Goal: Information Seeking & Learning: Understand process/instructions

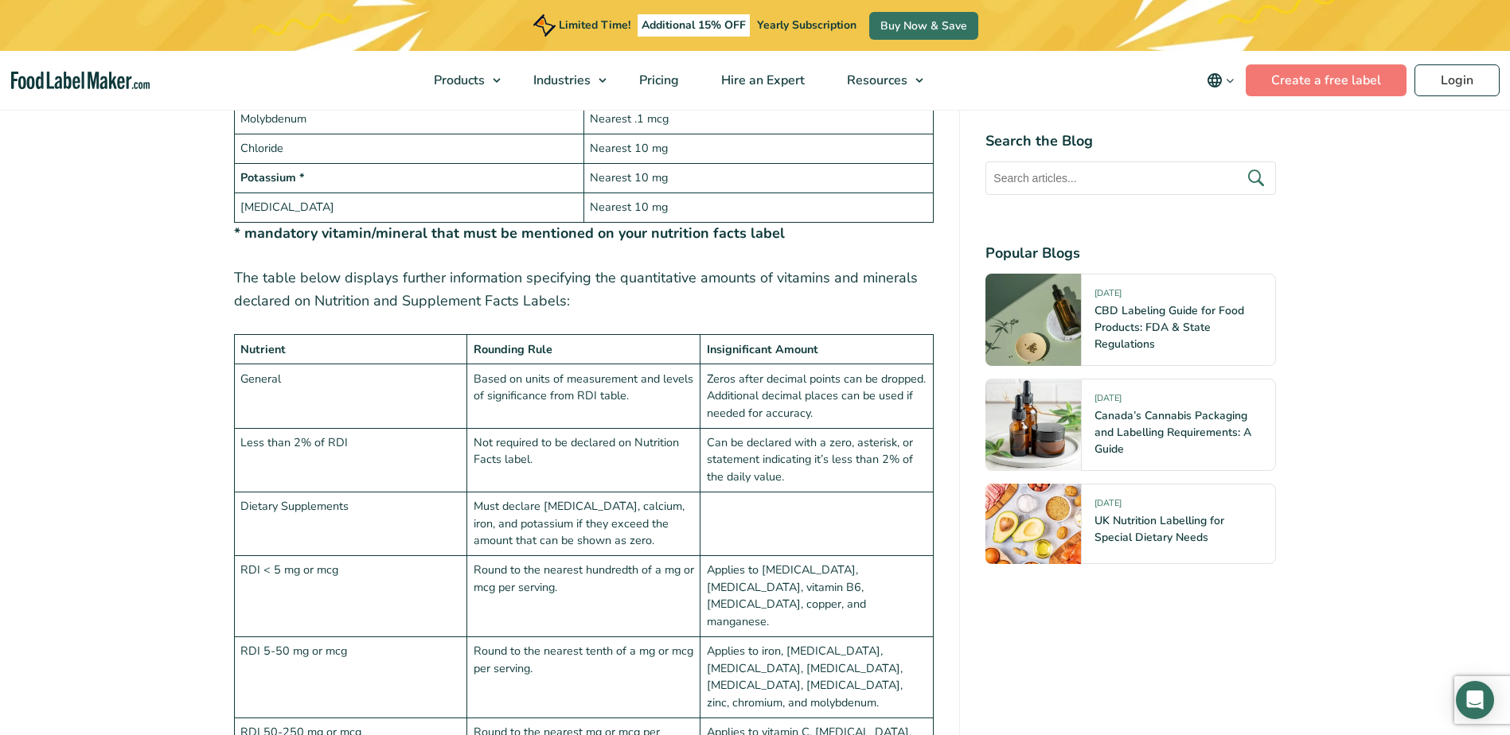
drag, startPoint x: 618, startPoint y: 307, endPoint x: 606, endPoint y: 300, distance: 13.9
click at [606, 300] on p "The table below displays further information specifying the quantitative amount…" at bounding box center [584, 290] width 700 height 46
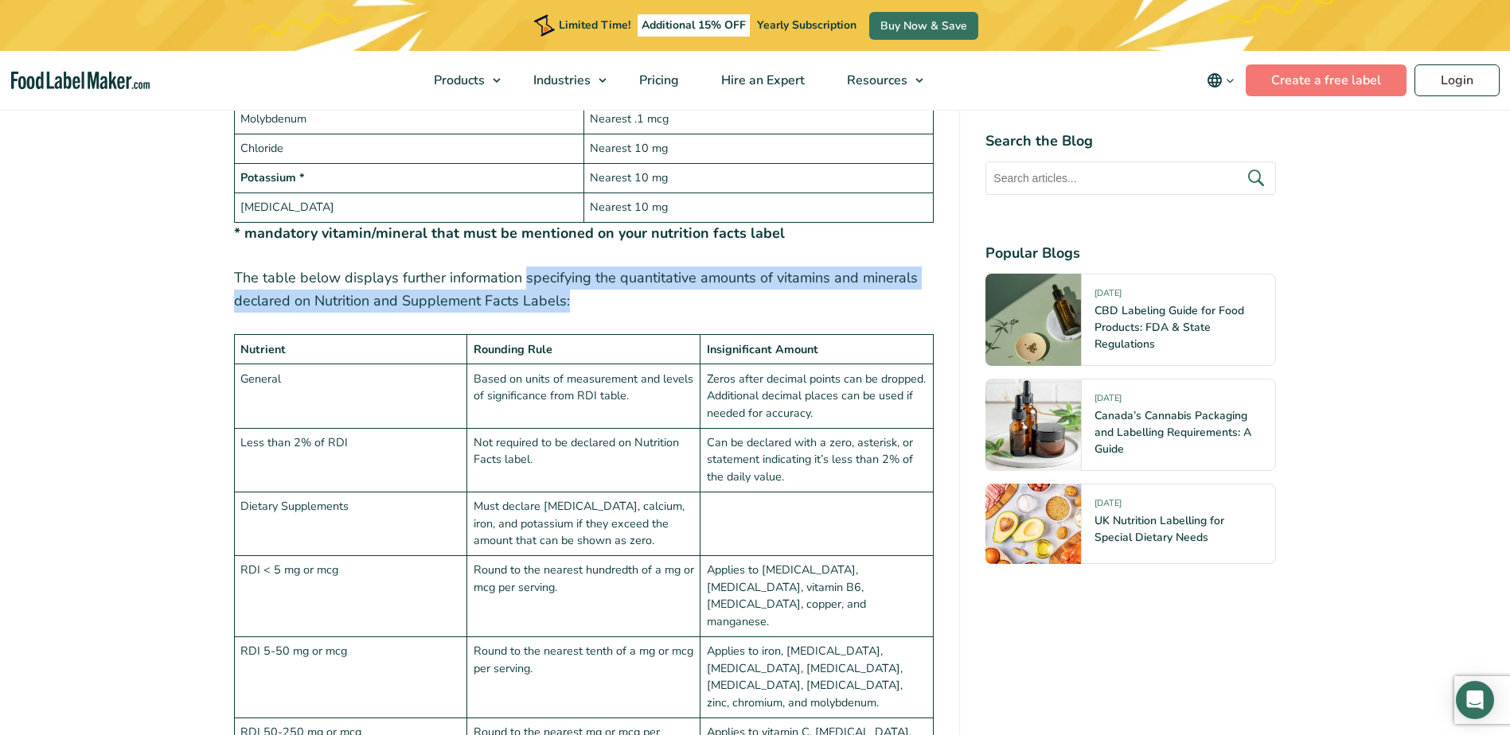
drag, startPoint x: 606, startPoint y: 300, endPoint x: 548, endPoint y: 267, distance: 66.3
click at [548, 267] on p "The table below displays further information specifying the quantitative amount…" at bounding box center [584, 290] width 700 height 46
drag, startPoint x: 548, startPoint y: 267, endPoint x: 614, endPoint y: 311, distance: 79.0
click at [614, 311] on p "The table below displays further information specifying the quantitative amount…" at bounding box center [584, 290] width 700 height 46
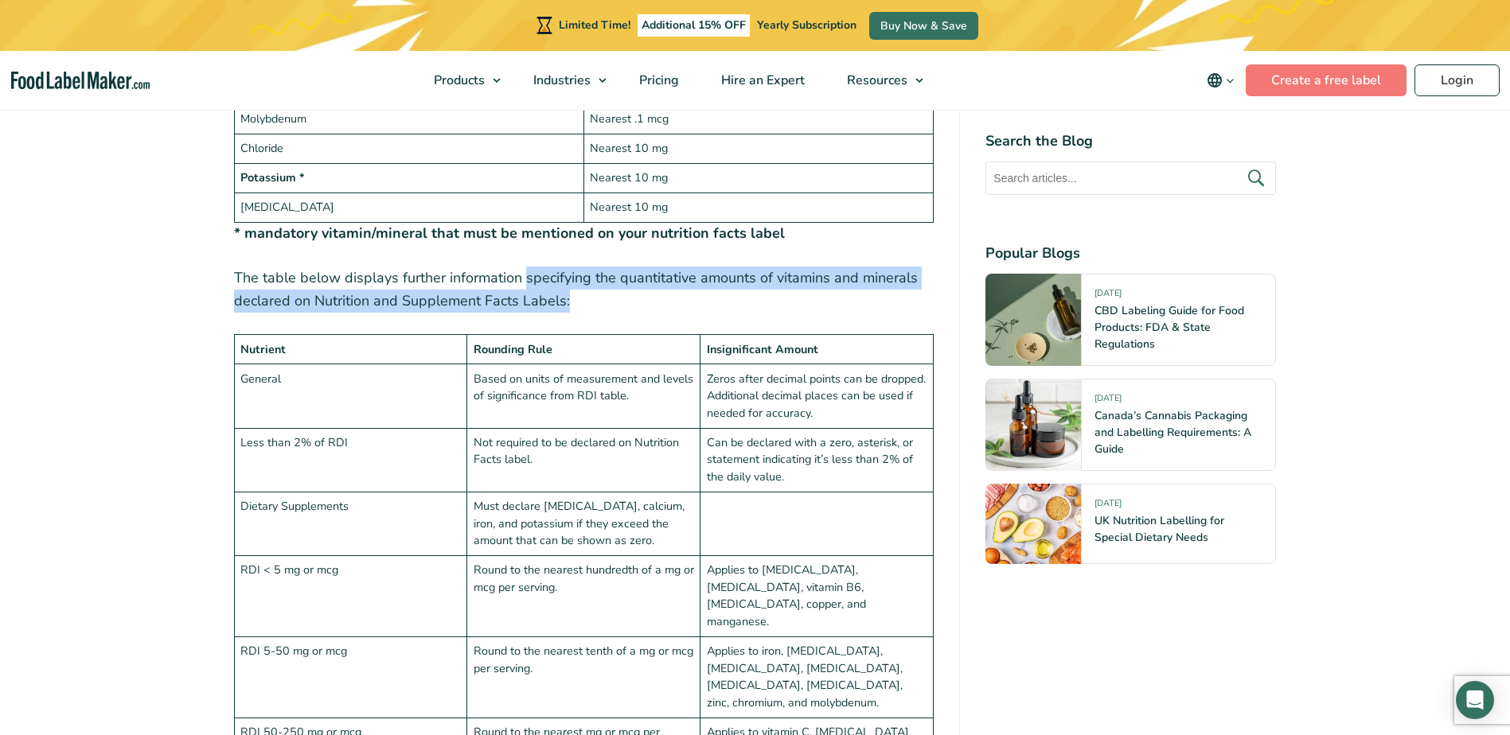
click at [614, 311] on p "The table below displays further information specifying the quantitative amount…" at bounding box center [584, 290] width 700 height 46
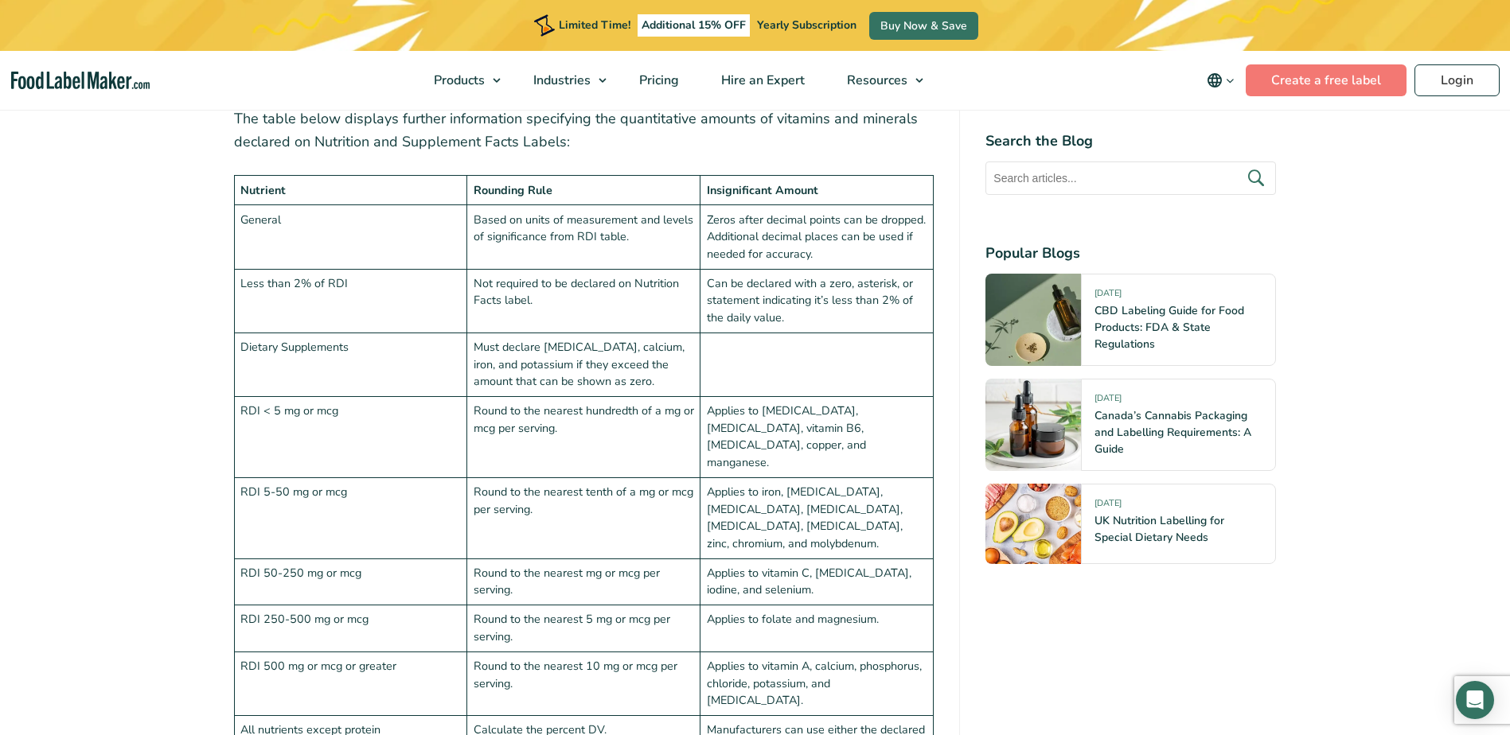
click at [565, 397] on td "Round to the nearest hundredth of a mg or mcg per serving." at bounding box center [583, 436] width 233 height 81
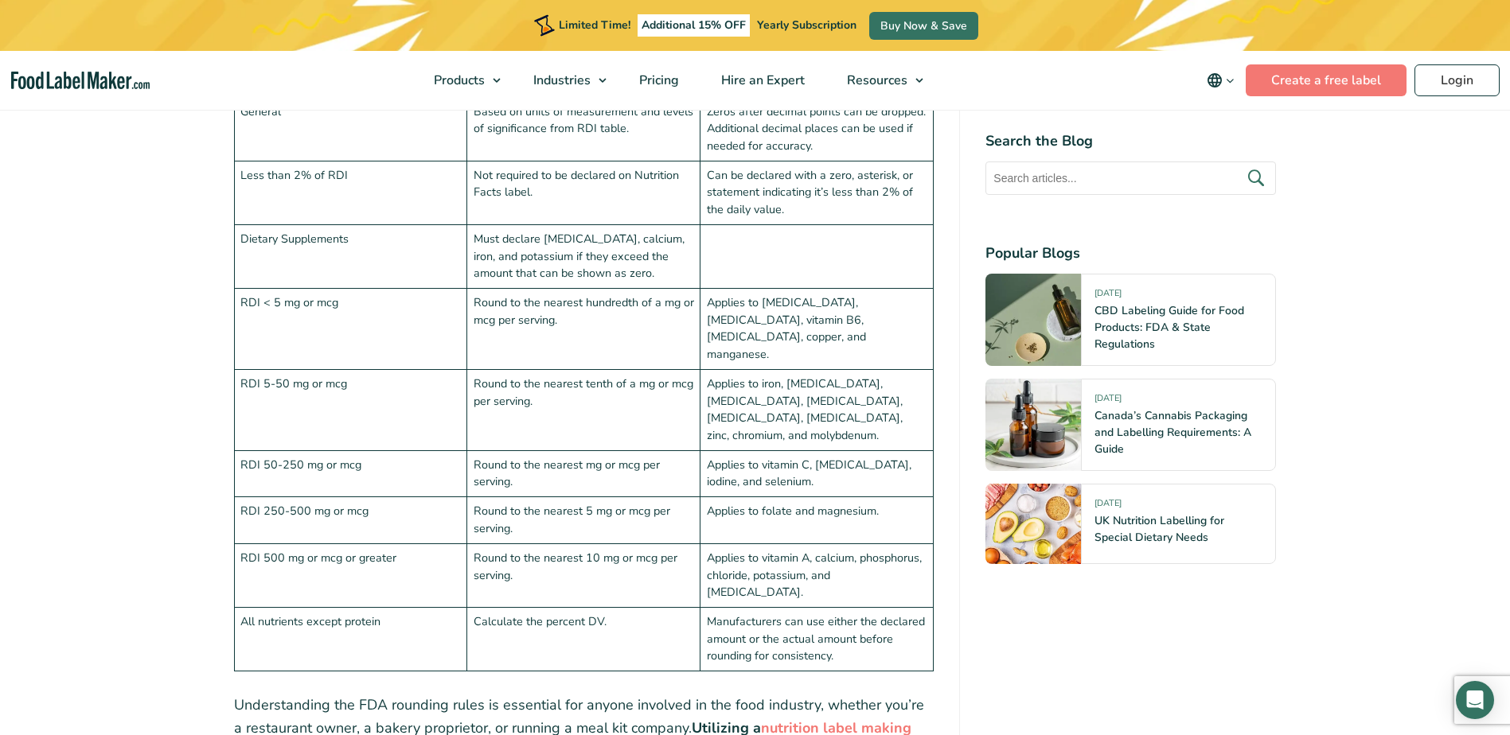
scroll to position [3740, 0]
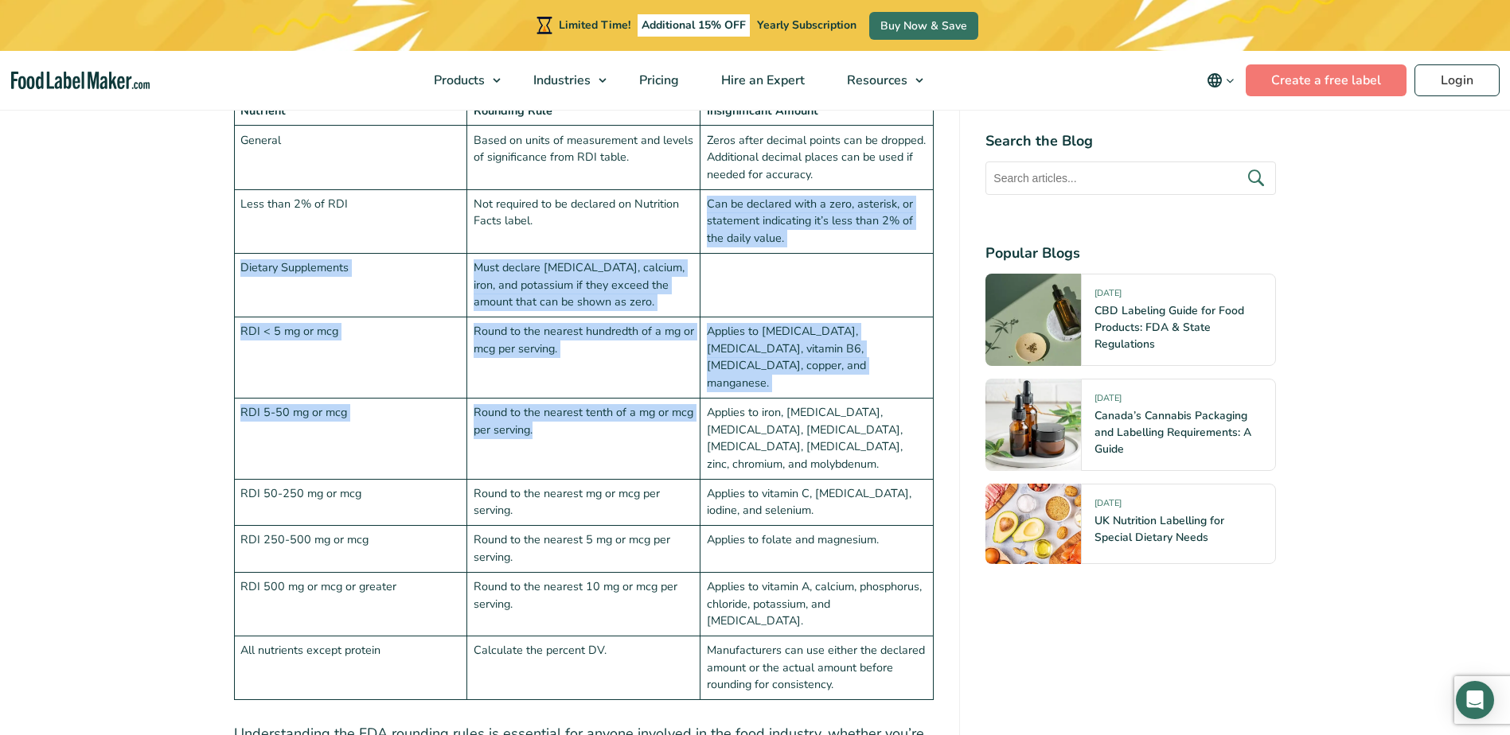
drag, startPoint x: 618, startPoint y: 392, endPoint x: 545, endPoint y: 220, distance: 186.8
click at [545, 220] on tbody "Nutrient Rounding Rule Insignificant Amount General Based on units of measureme…" at bounding box center [584, 398] width 700 height 604
click at [545, 220] on td "Not required to be declared on Nutrition Facts label." at bounding box center [583, 221] width 233 height 64
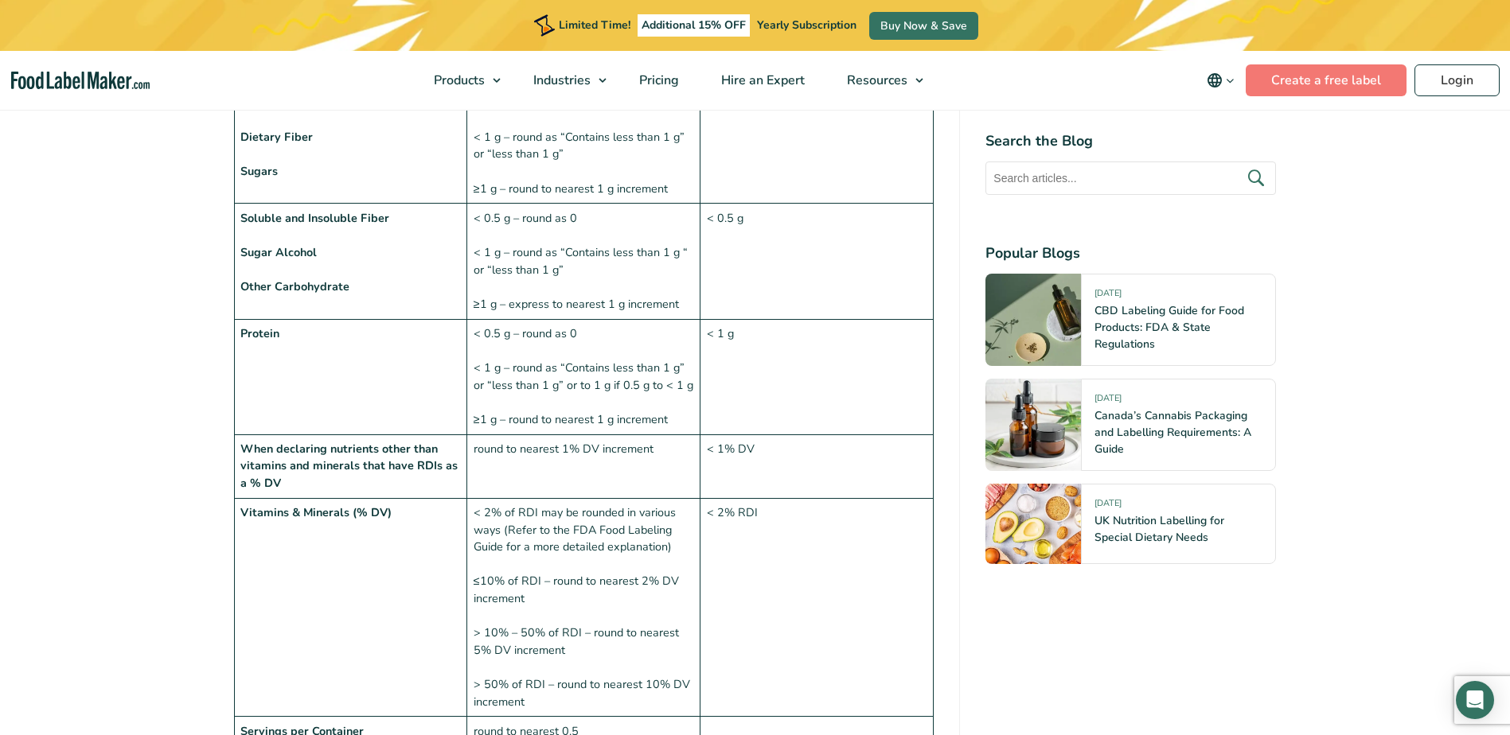
scroll to position [1830, 0]
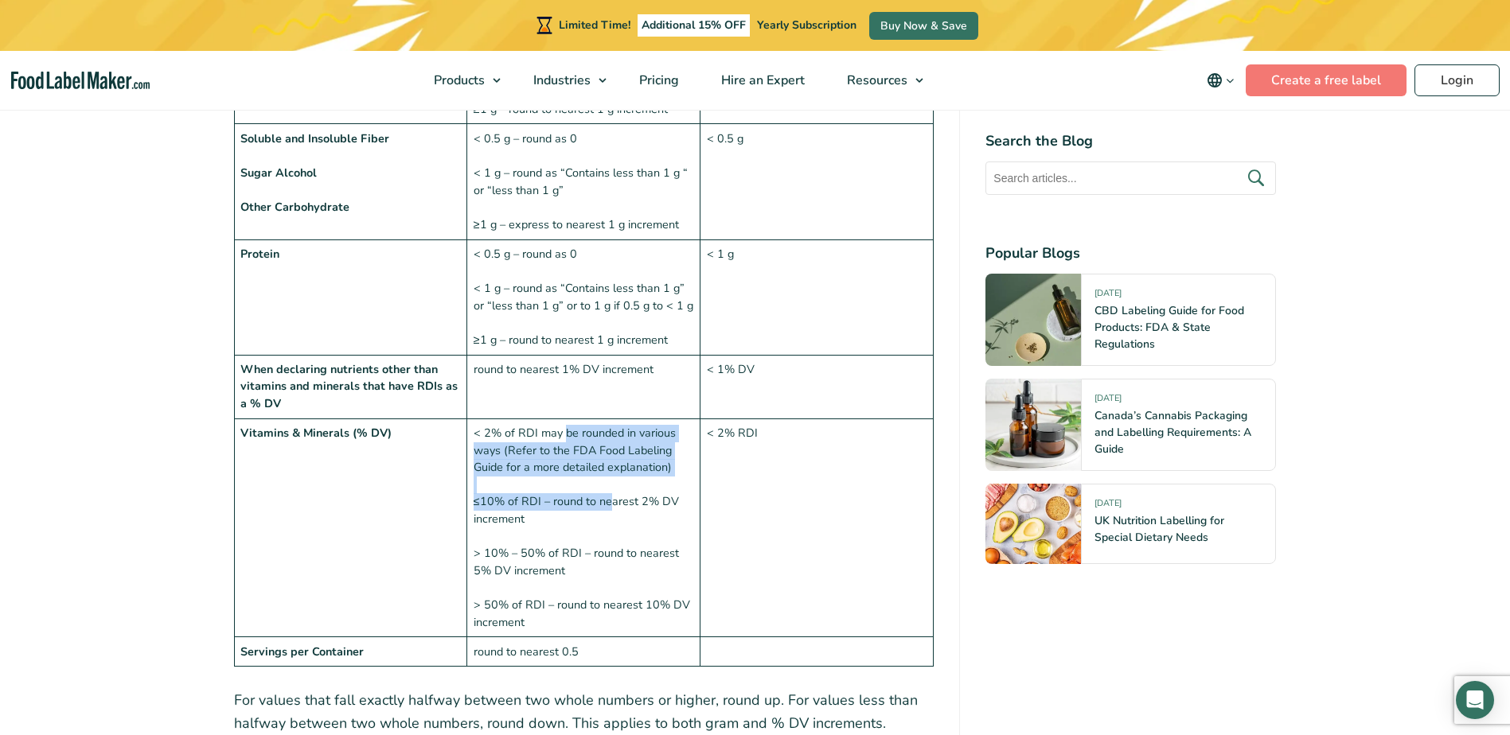
drag, startPoint x: 612, startPoint y: 495, endPoint x: 563, endPoint y: 437, distance: 76.2
click at [563, 437] on td "< 2% of RDI may be rounded in various ways (Refer to the FDA Food Labeling Guid…" at bounding box center [583, 528] width 233 height 219
click at [591, 505] on td "< 2% of RDI may be rounded in various ways (Refer to the FDA Food Labeling Guid…" at bounding box center [583, 528] width 233 height 219
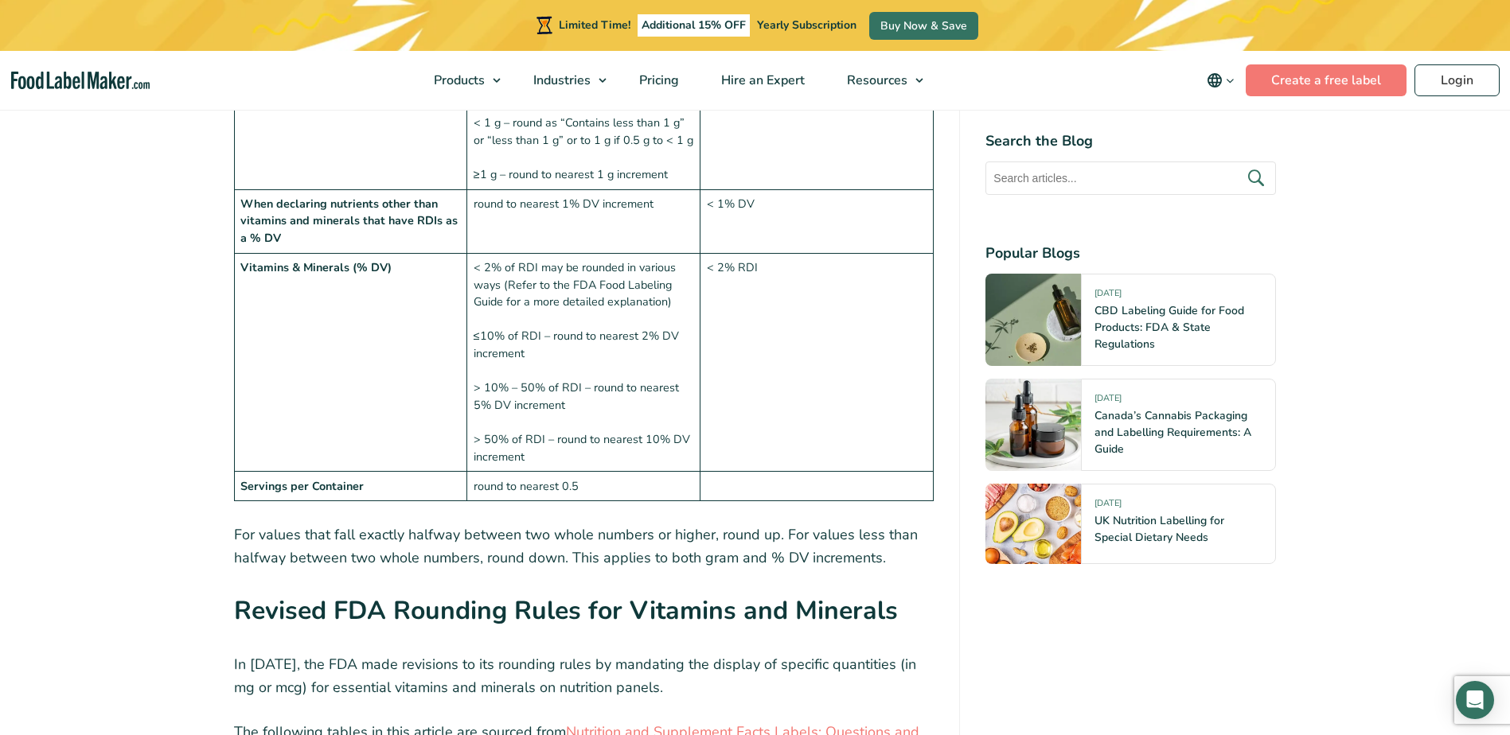
scroll to position [1910, 0]
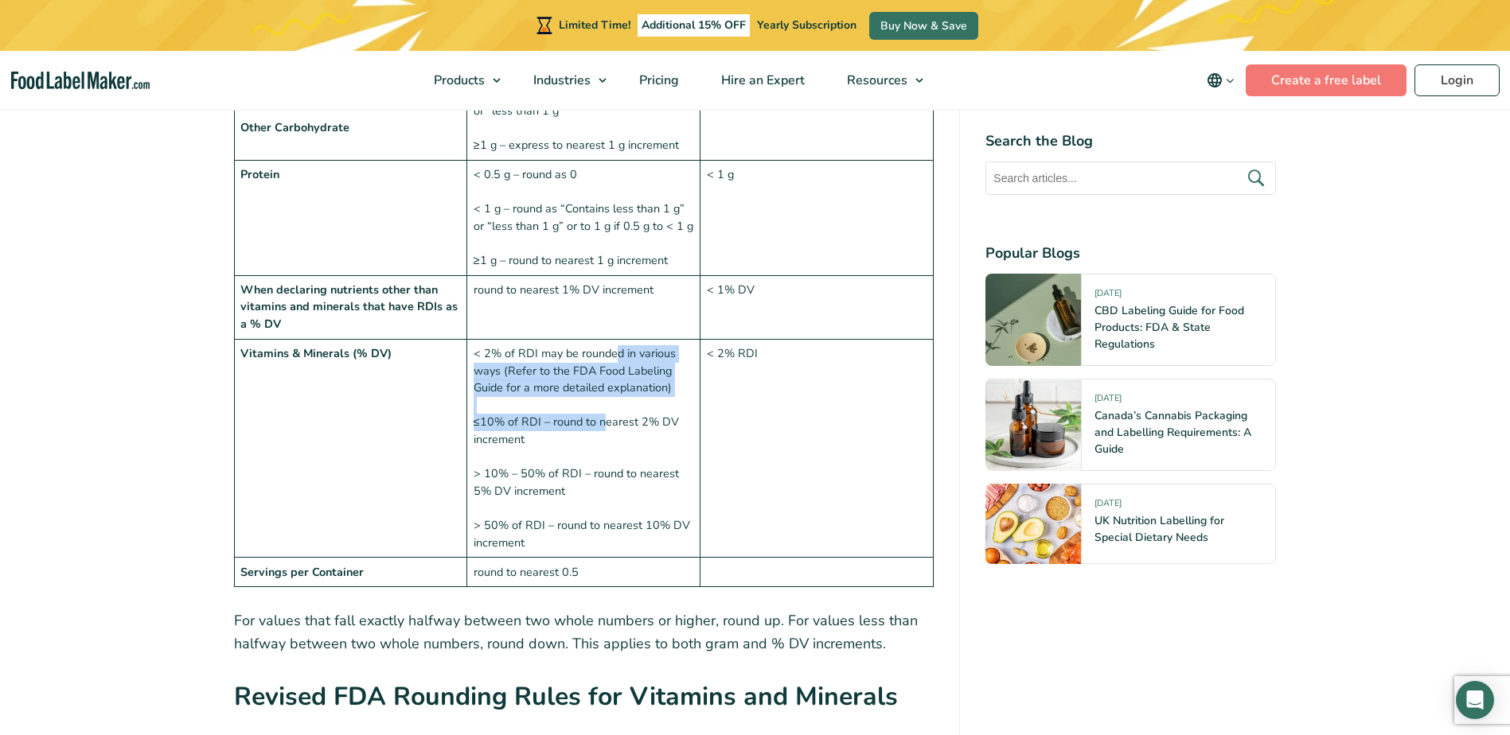
drag, startPoint x: 603, startPoint y: 420, endPoint x: 618, endPoint y: 353, distance: 68.4
click at [618, 353] on td "< 2% of RDI may be rounded in various ways (Refer to the FDA Food Labeling Guid…" at bounding box center [583, 448] width 233 height 219
drag, startPoint x: 618, startPoint y: 353, endPoint x: 626, endPoint y: 433, distance: 80.0
click at [626, 433] on td "< 2% of RDI may be rounded in various ways (Refer to the FDA Food Labeling Guid…" at bounding box center [583, 448] width 233 height 219
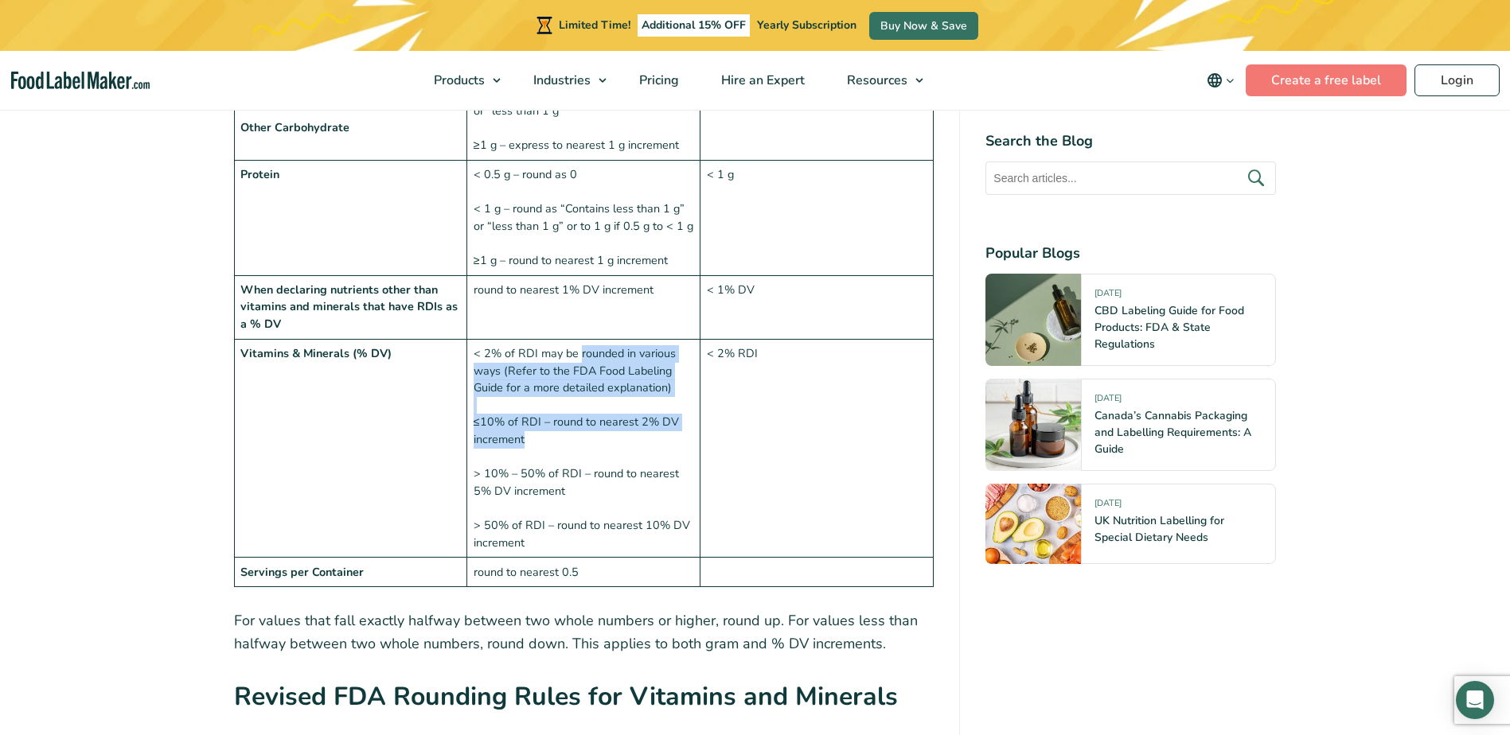
click at [626, 433] on td "< 2% of RDI may be rounded in various ways (Refer to the FDA Food Labeling Guid…" at bounding box center [583, 448] width 233 height 219
drag, startPoint x: 617, startPoint y: 458, endPoint x: 594, endPoint y: 376, distance: 84.4
click at [594, 376] on td "< 2% of RDI may be rounded in various ways (Refer to the FDA Food Labeling Guid…" at bounding box center [583, 448] width 233 height 219
drag, startPoint x: 594, startPoint y: 376, endPoint x: 623, endPoint y: 477, distance: 104.5
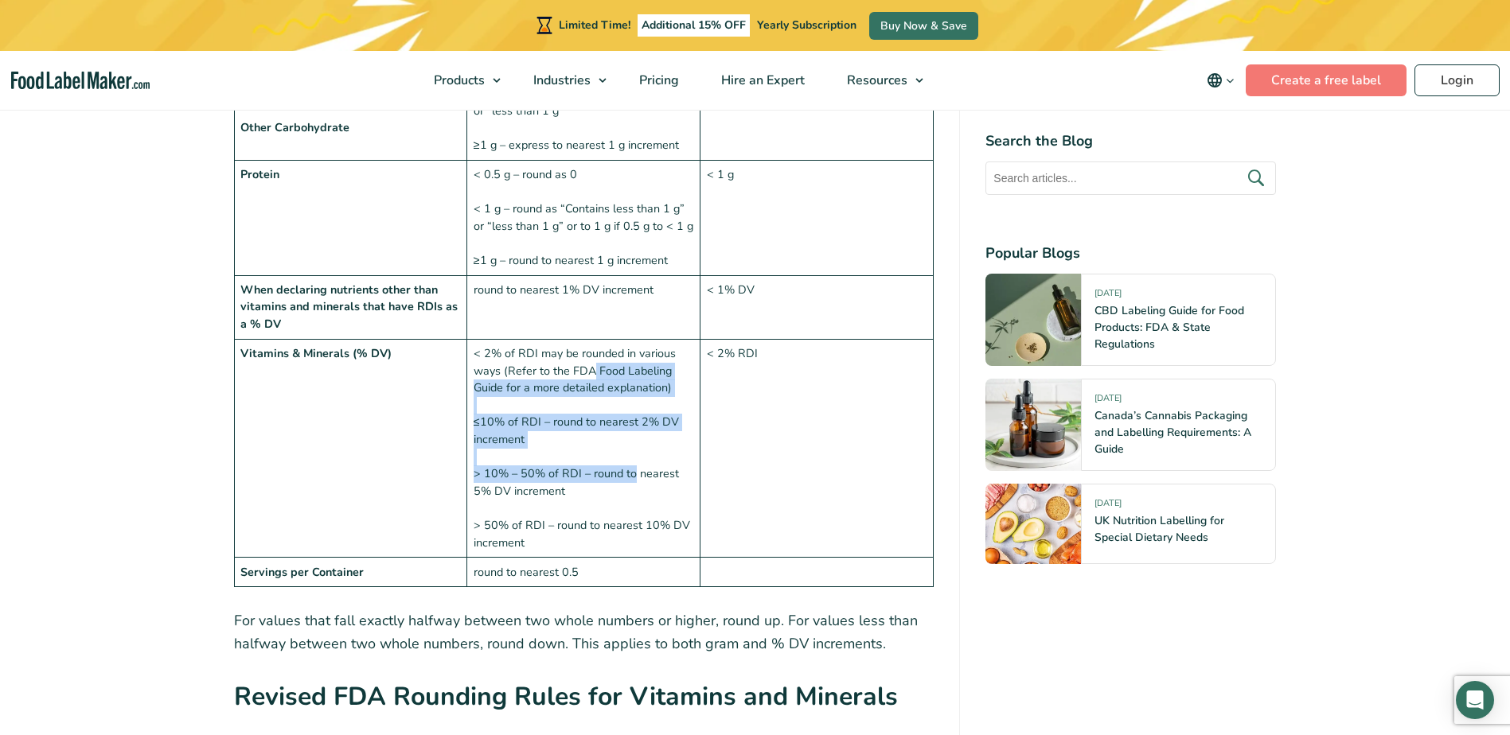
click at [623, 477] on td "< 2% of RDI may be rounded in various ways (Refer to the FDA Food Labeling Guid…" at bounding box center [583, 448] width 233 height 219
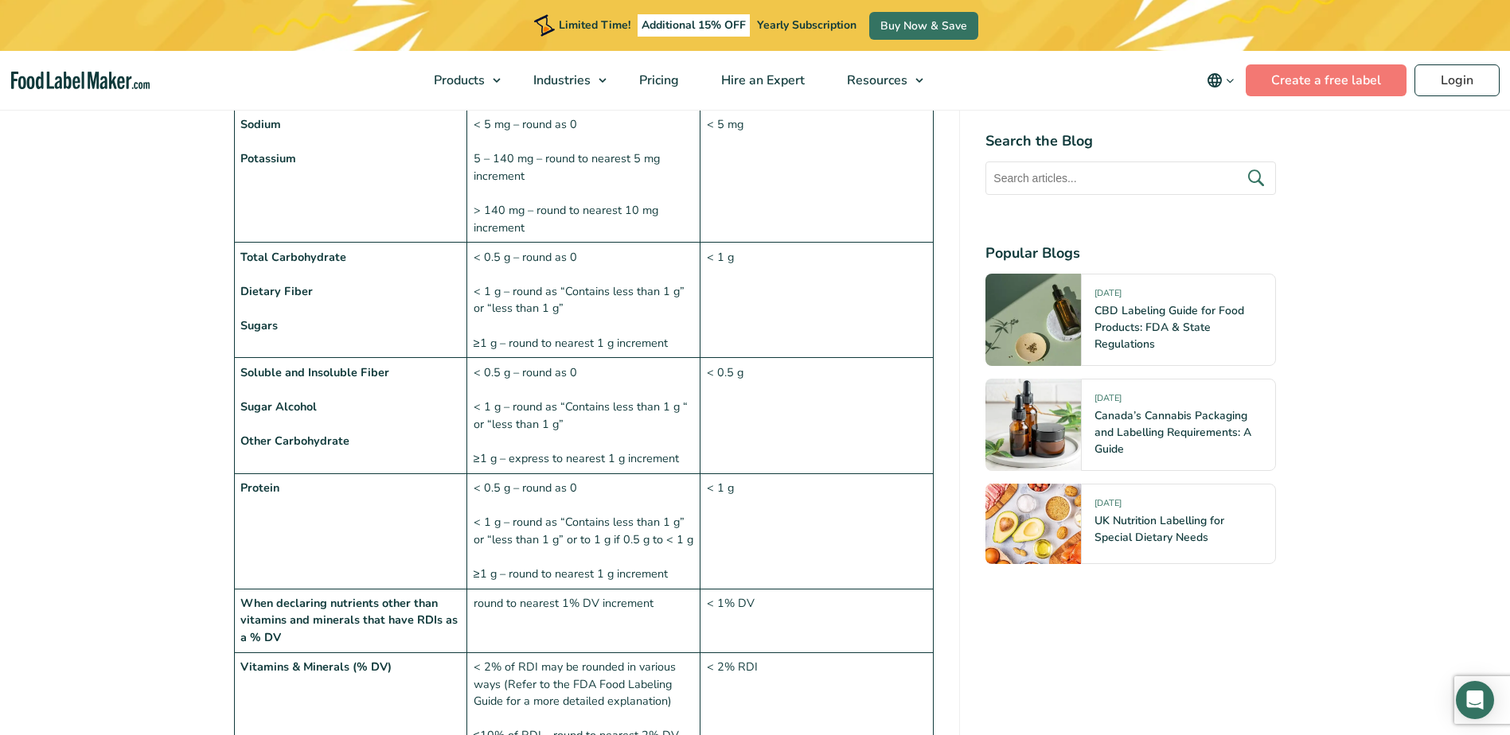
scroll to position [2069, 0]
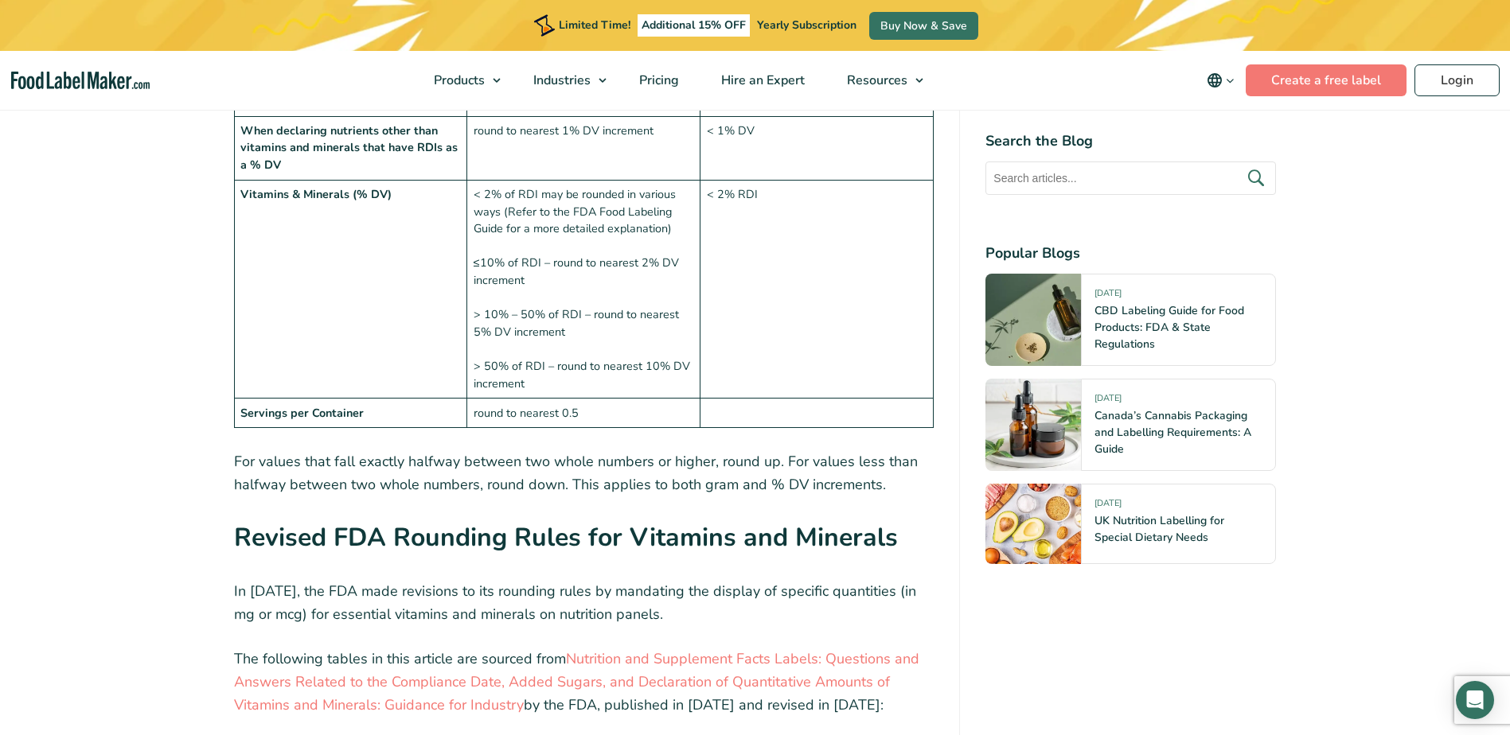
click at [764, 328] on td "< 2% RDI" at bounding box center [816, 289] width 233 height 219
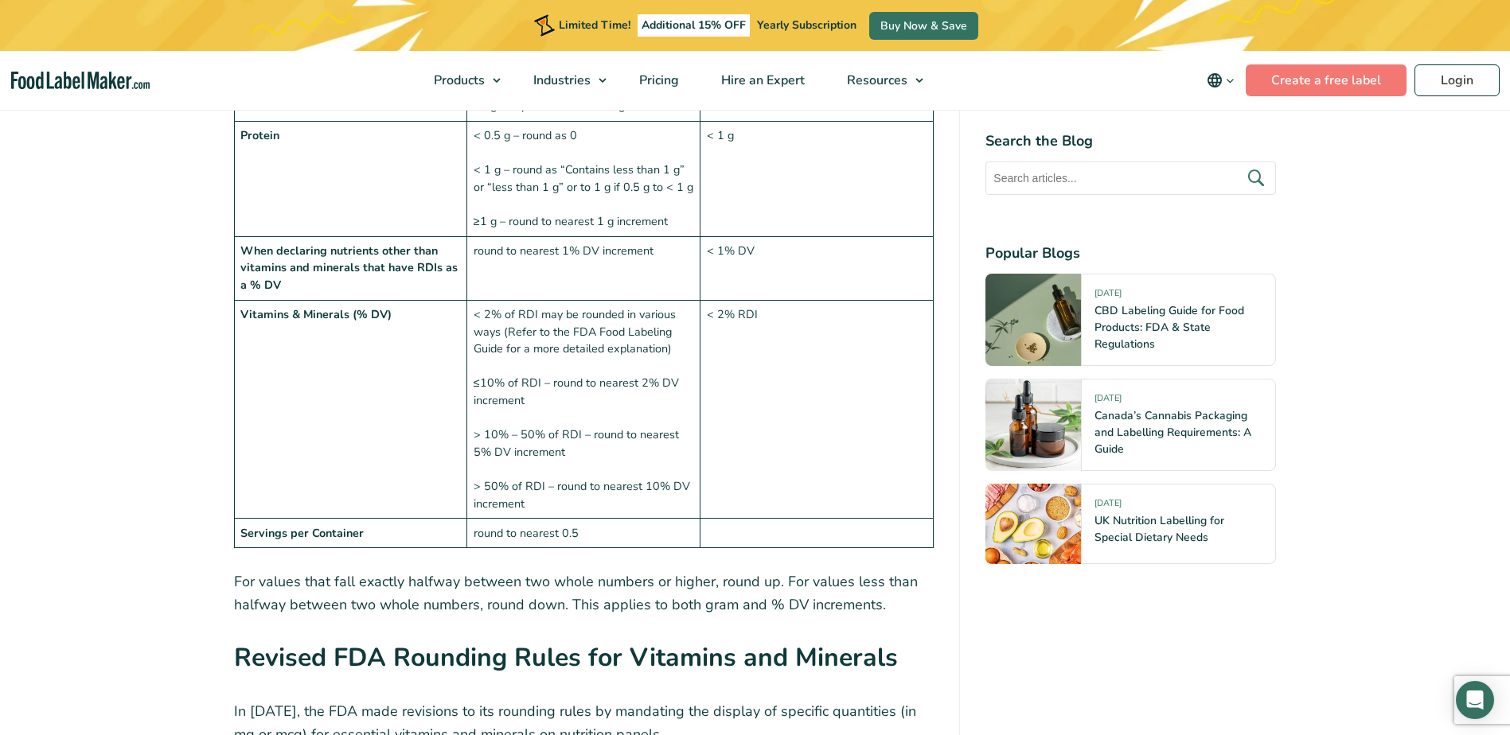
scroll to position [1910, 0]
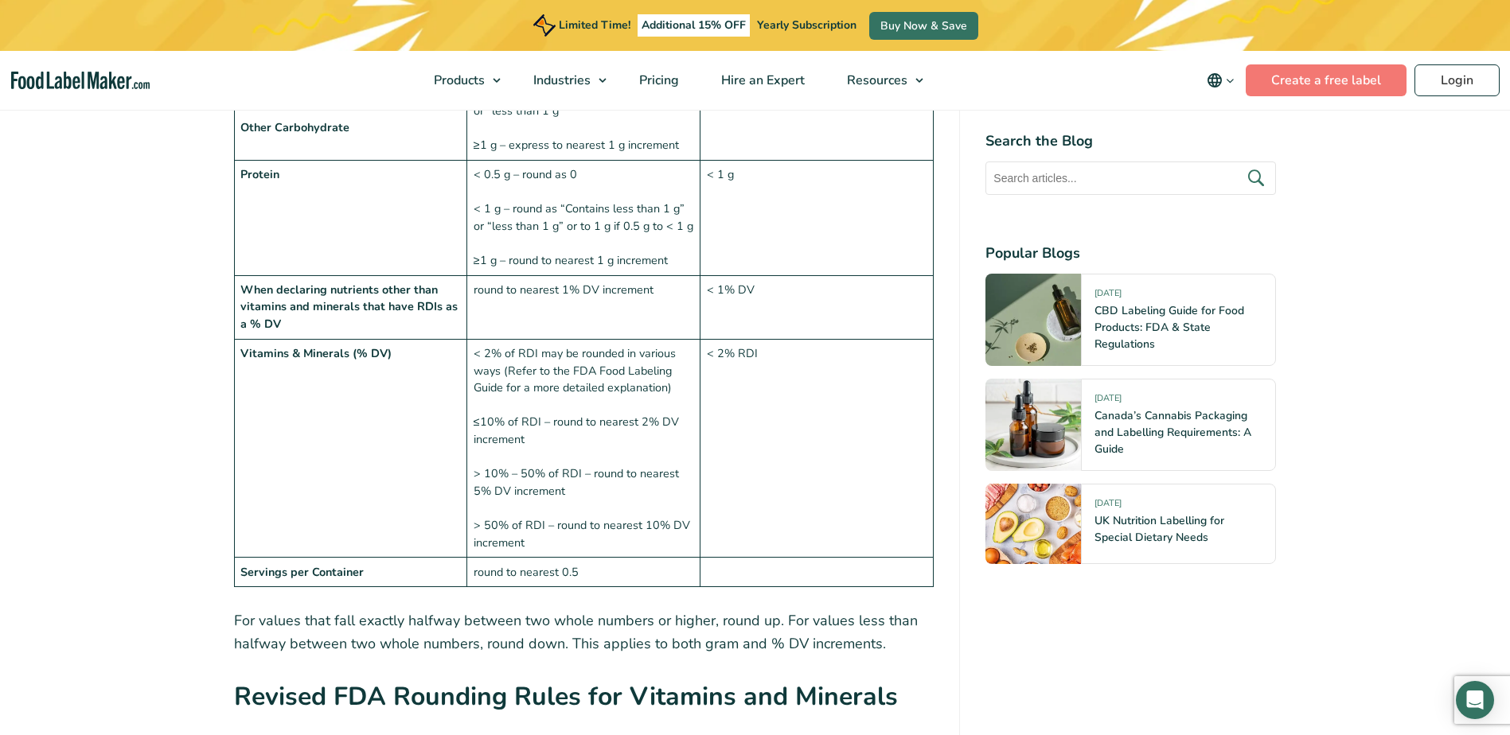
click at [771, 431] on td "< 2% RDI" at bounding box center [816, 448] width 233 height 219
click at [774, 426] on td "< 2% RDI" at bounding box center [816, 448] width 233 height 219
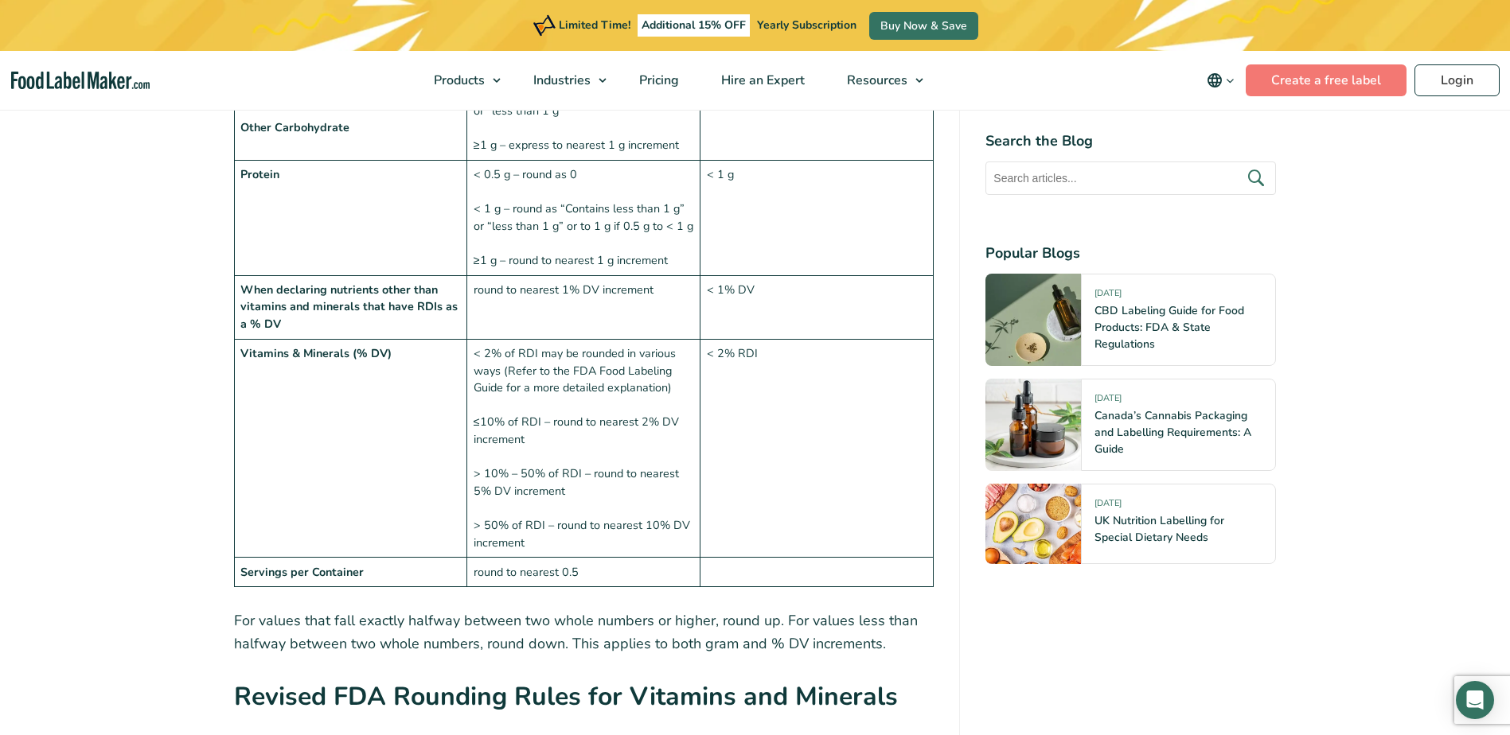
click at [774, 426] on td "< 2% RDI" at bounding box center [816, 448] width 233 height 219
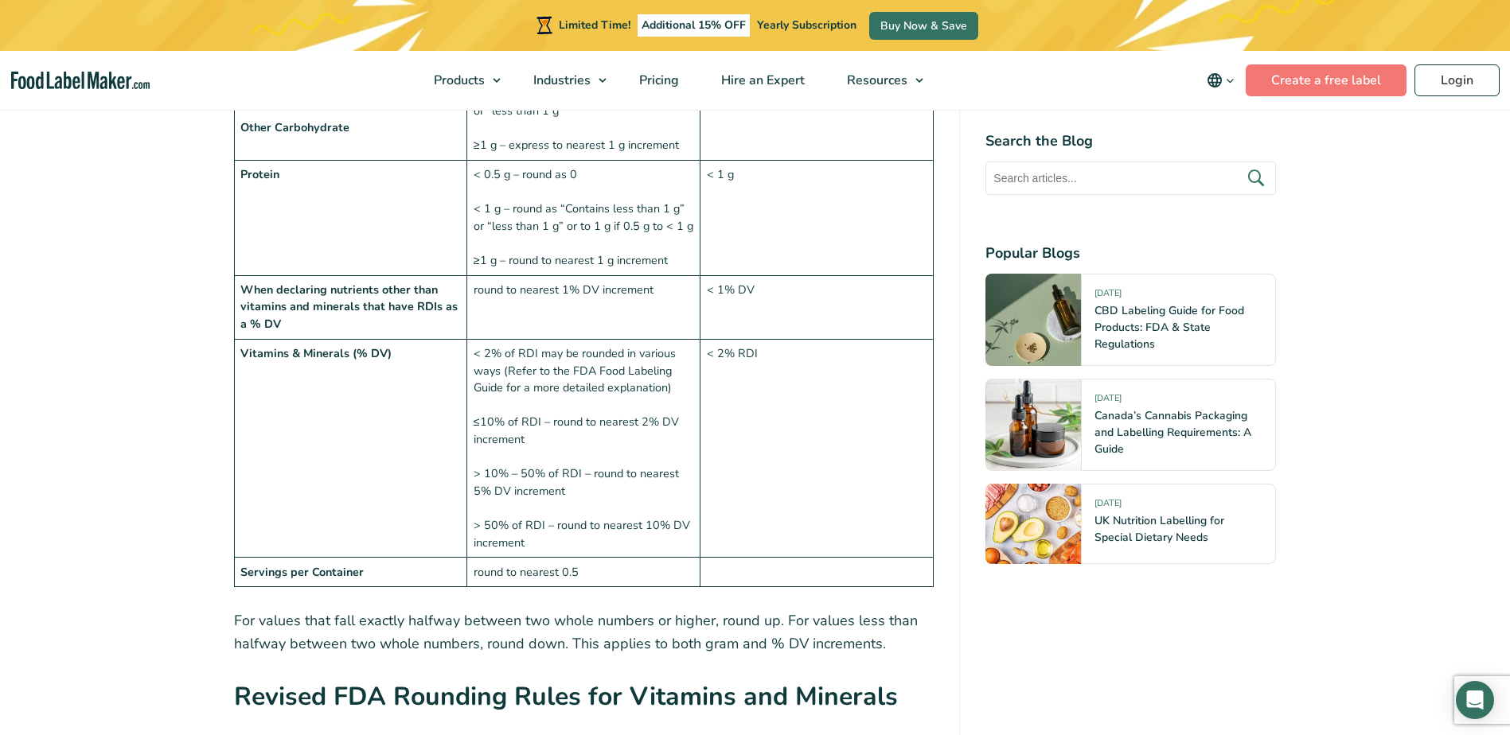
click at [768, 427] on td "< 2% RDI" at bounding box center [816, 448] width 233 height 219
click at [776, 424] on td "< 2% RDI" at bounding box center [816, 448] width 233 height 219
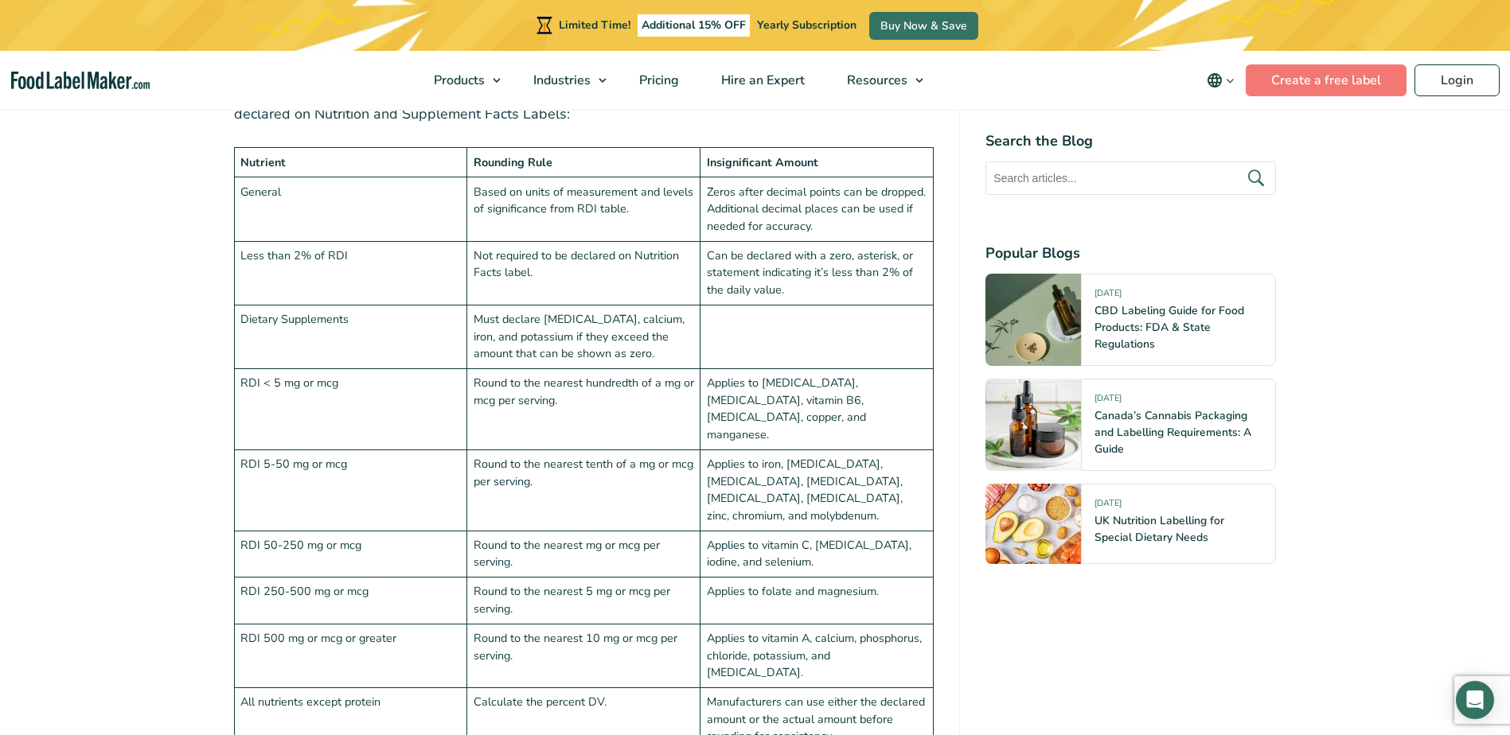
scroll to position [3661, 0]
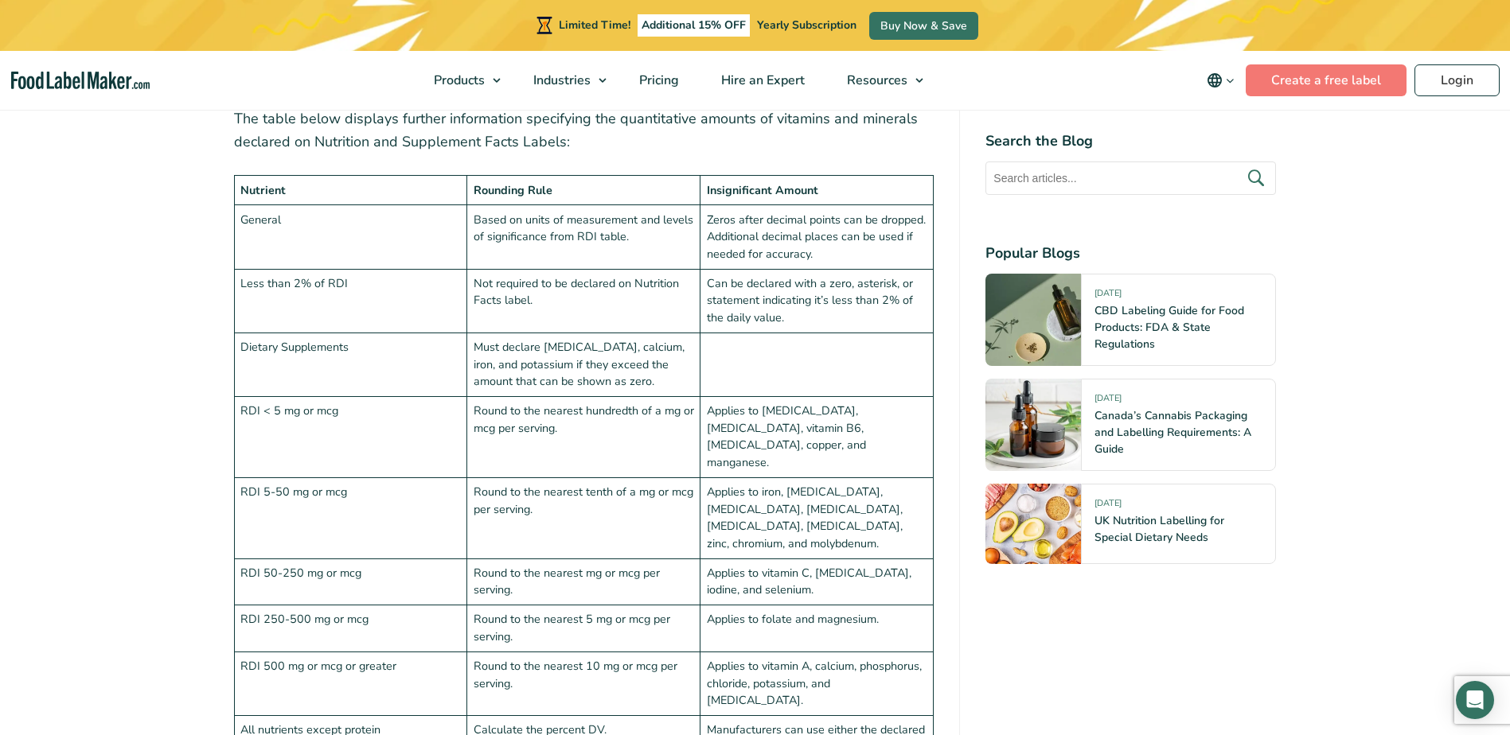
drag, startPoint x: 556, startPoint y: 306, endPoint x: 622, endPoint y: 319, distance: 66.6
click at [622, 319] on td "Not required to be declared on Nutrition Facts label." at bounding box center [583, 301] width 233 height 64
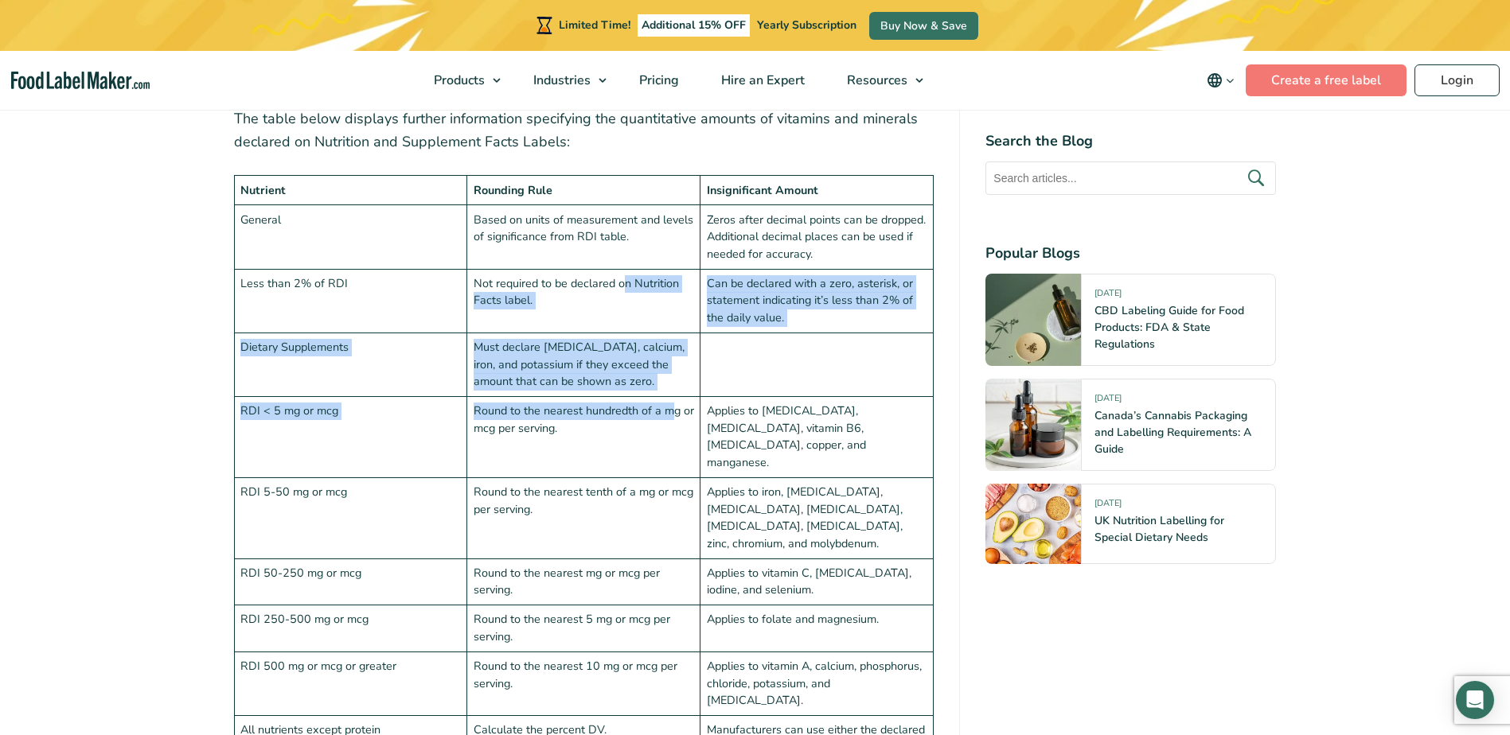
drag, startPoint x: 672, startPoint y: 405, endPoint x: 626, endPoint y: 290, distance: 123.5
click at [626, 290] on tbody "Nutrient Rounding Rule Insignificant Amount General Based on units of measureme…" at bounding box center [584, 478] width 700 height 604
click at [626, 290] on td "Not required to be declared on Nutrition Facts label." at bounding box center [583, 301] width 233 height 64
drag, startPoint x: 630, startPoint y: 358, endPoint x: 669, endPoint y: 409, distance: 63.7
click at [669, 409] on tbody "Nutrient Rounding Rule Insignificant Amount General Based on units of measureme…" at bounding box center [584, 478] width 700 height 604
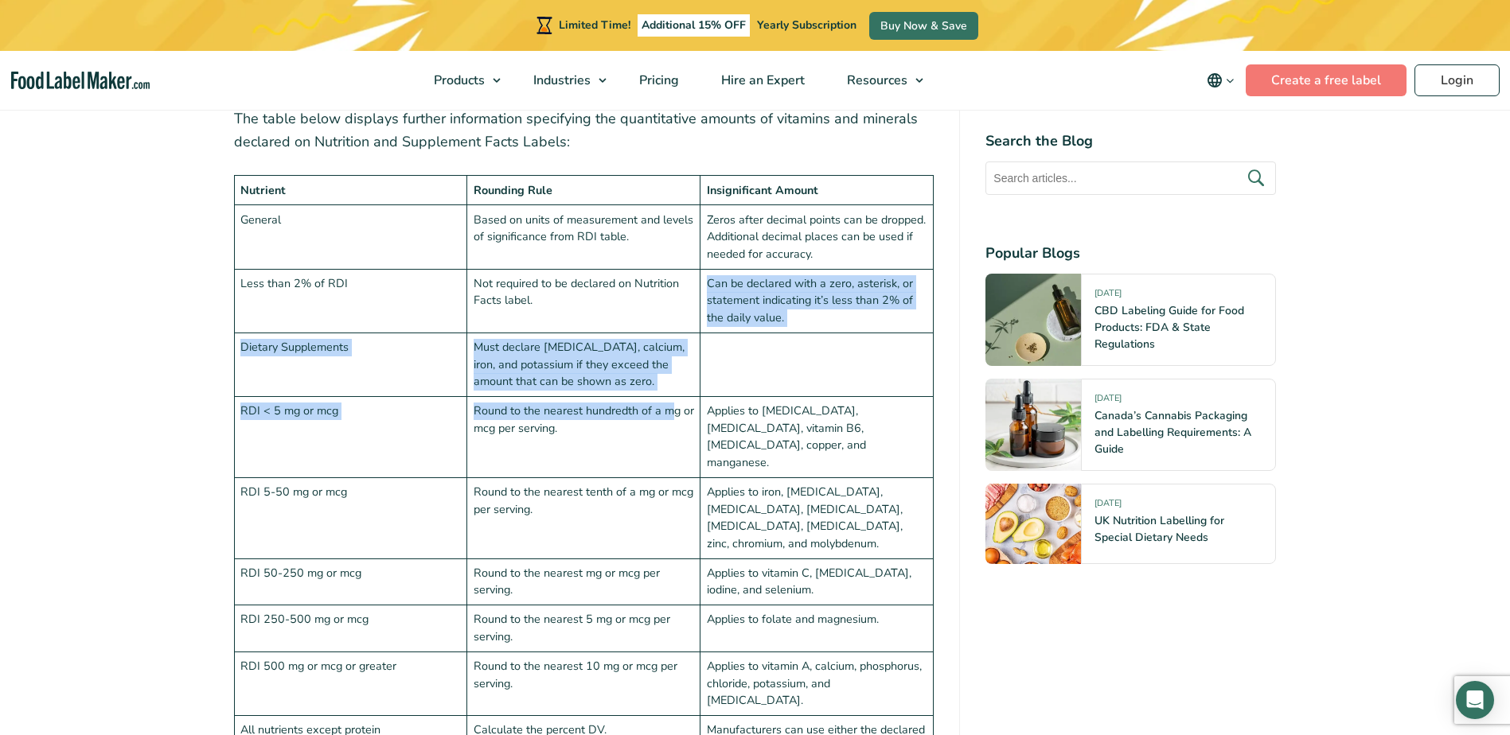
click at [669, 409] on td "Round to the nearest hundredth of a mg or mcg per serving." at bounding box center [583, 436] width 233 height 81
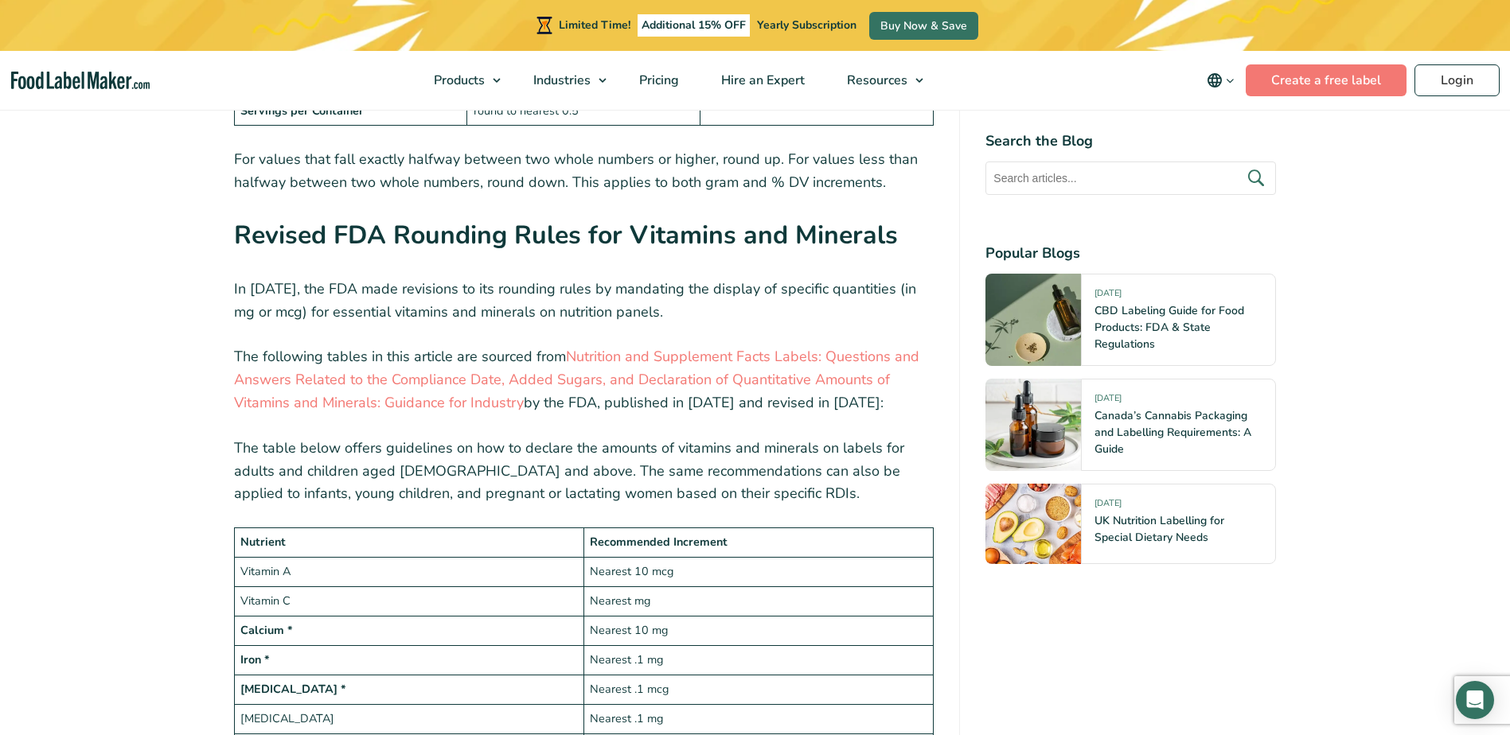
scroll to position [2069, 0]
